Goal: Find specific page/section: Find specific page/section

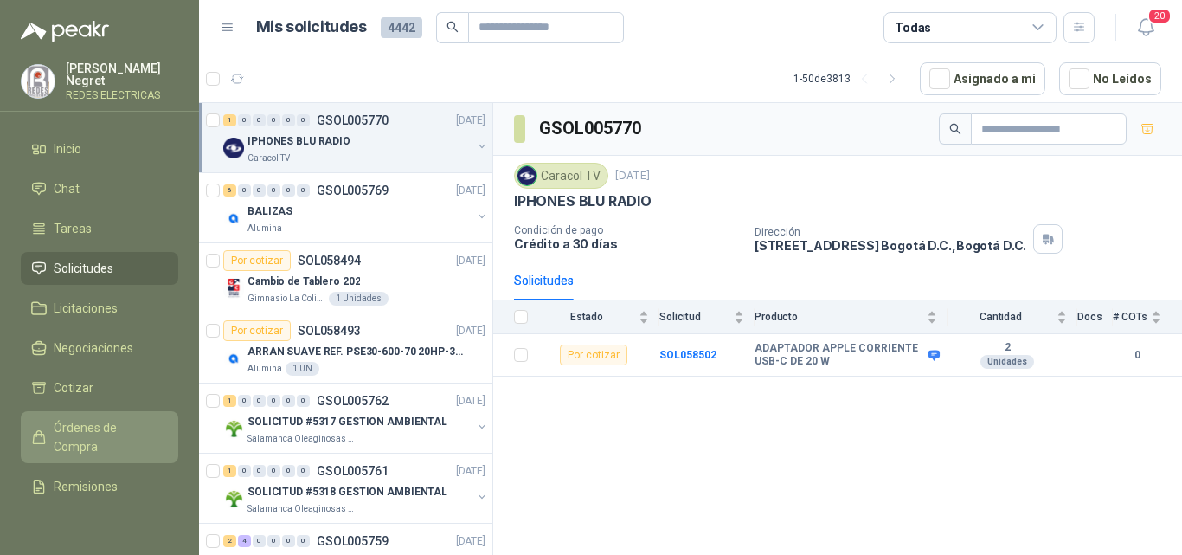
click at [102, 429] on span "Órdenes de Compra" at bounding box center [108, 437] width 108 height 38
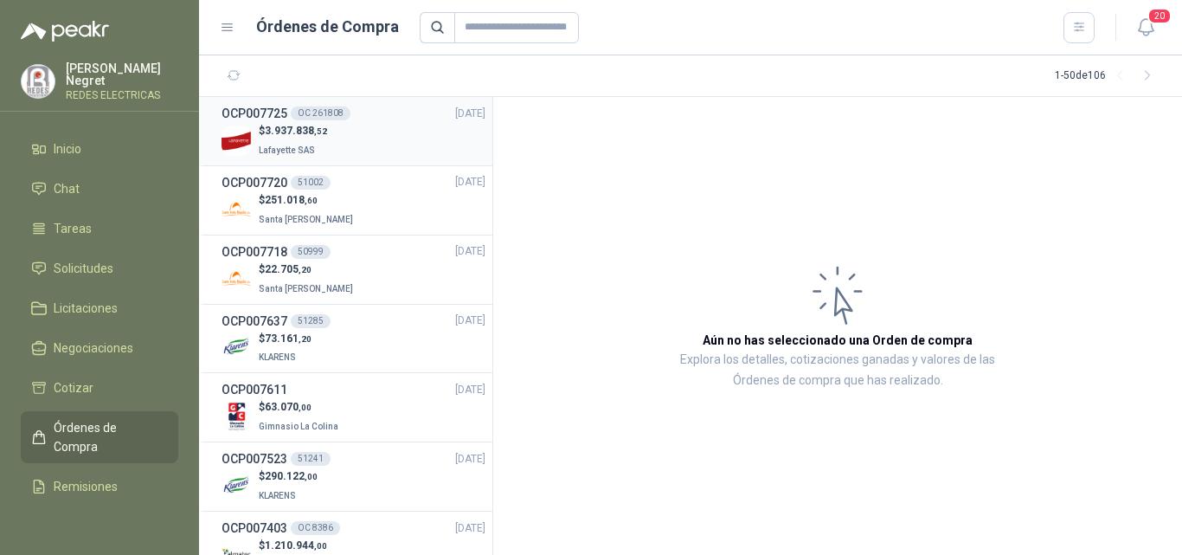
click at [355, 139] on div "$ 3.937.838 ,[GEOGRAPHIC_DATA]" at bounding box center [354, 140] width 264 height 35
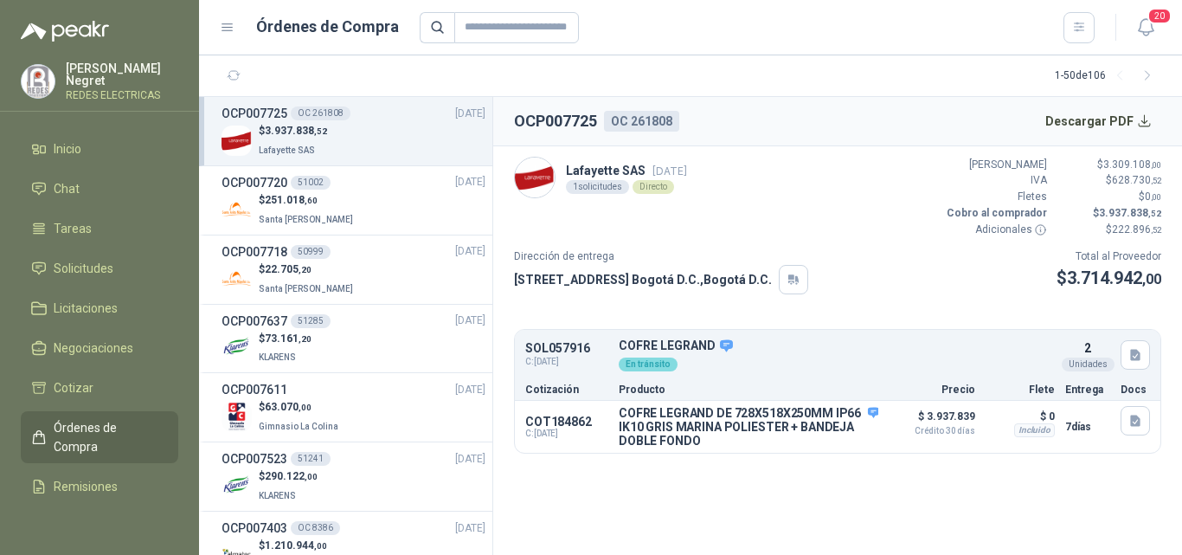
click at [535, 181] on img at bounding box center [535, 178] width 40 height 40
click at [106, 275] on link "Solicitudes" at bounding box center [100, 268] width 158 height 33
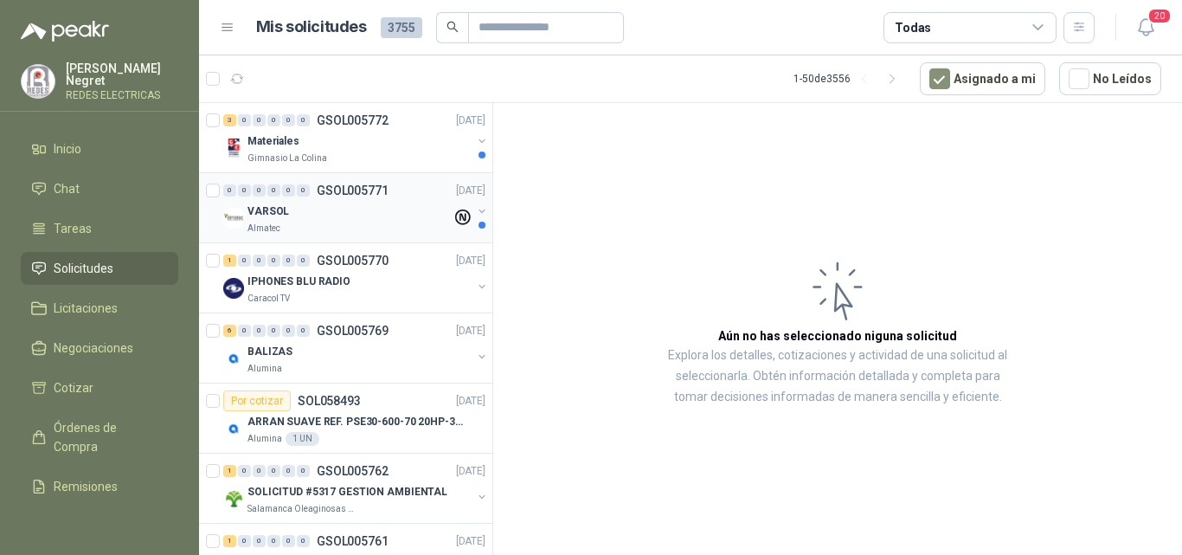
click at [352, 209] on div "VARSOL" at bounding box center [350, 211] width 204 height 21
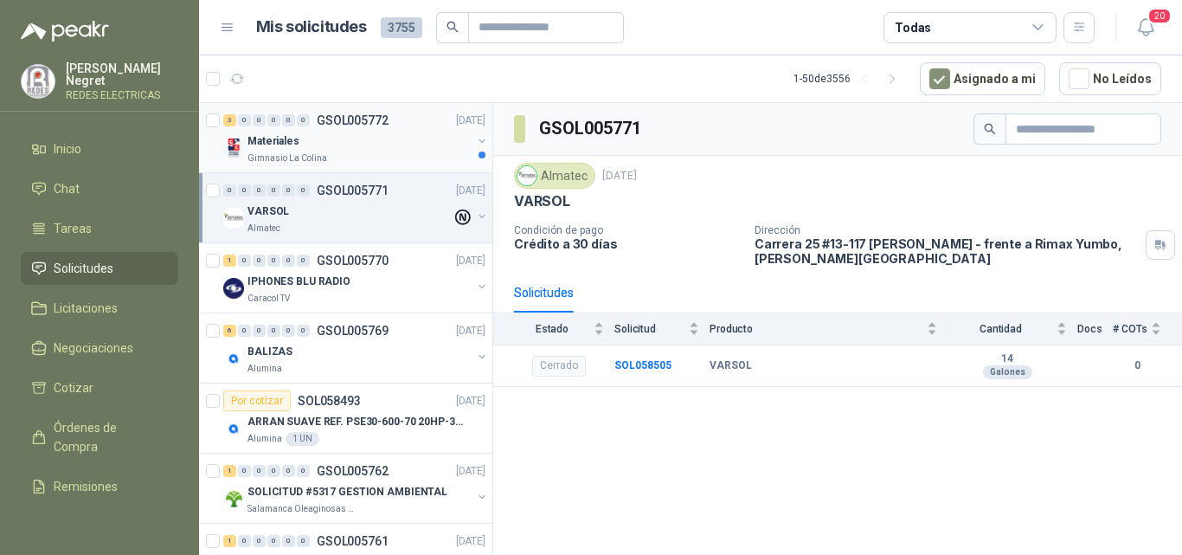
click at [421, 147] on div "Materiales" at bounding box center [360, 141] width 224 height 21
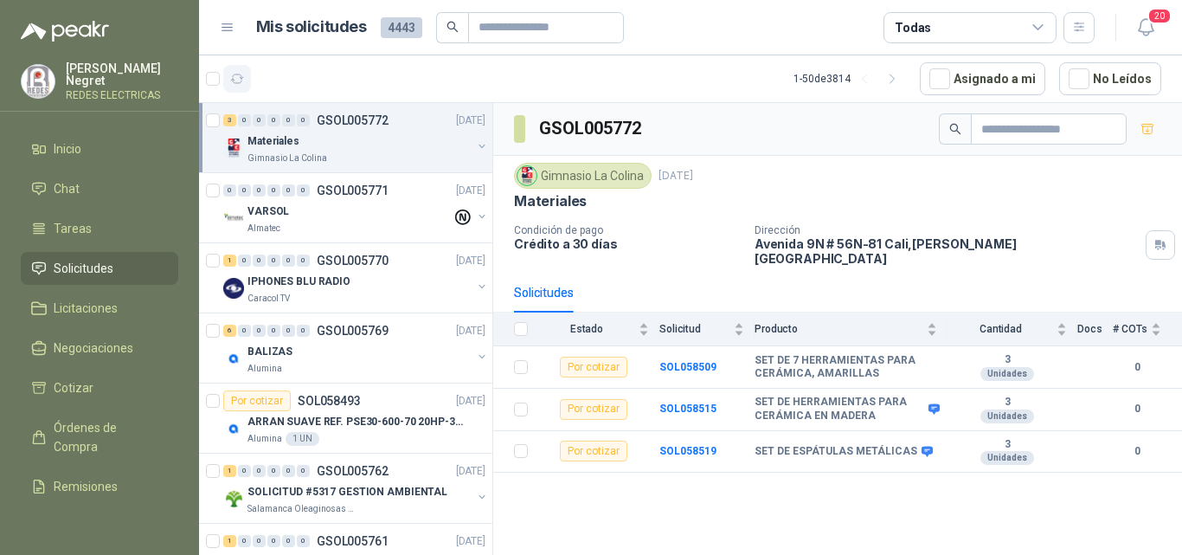
click at [242, 80] on icon "button" at bounding box center [237, 79] width 15 height 15
